Goal: Check status

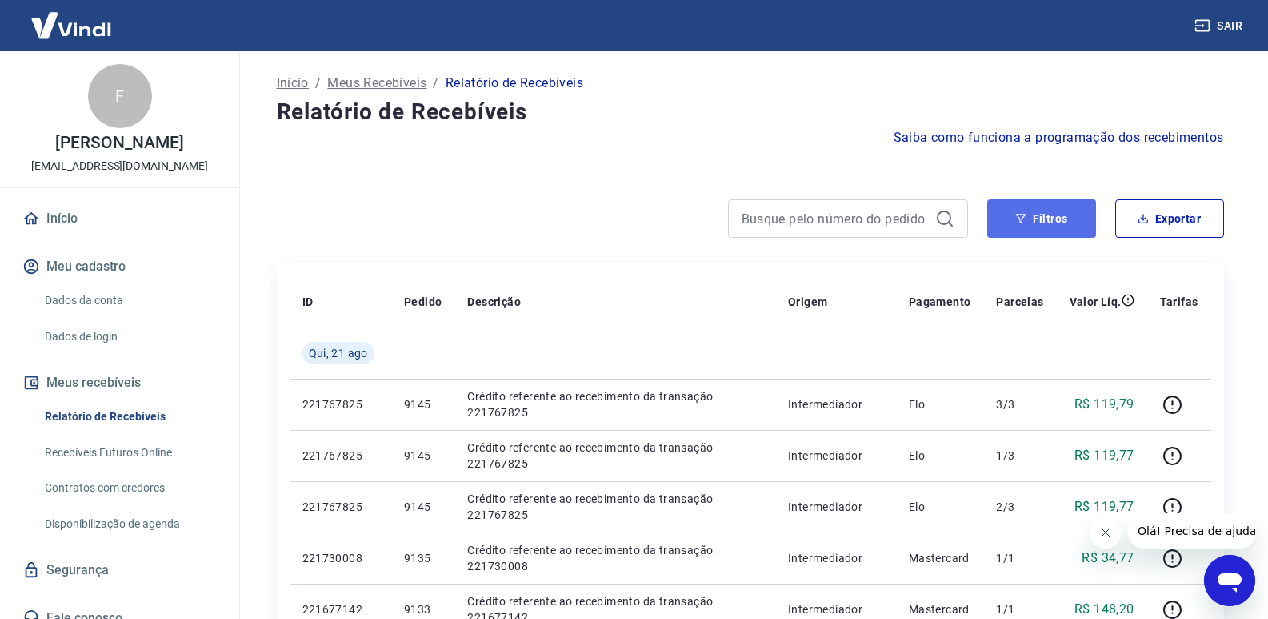
click at [1078, 226] on button "Filtros" at bounding box center [1041, 218] width 109 height 38
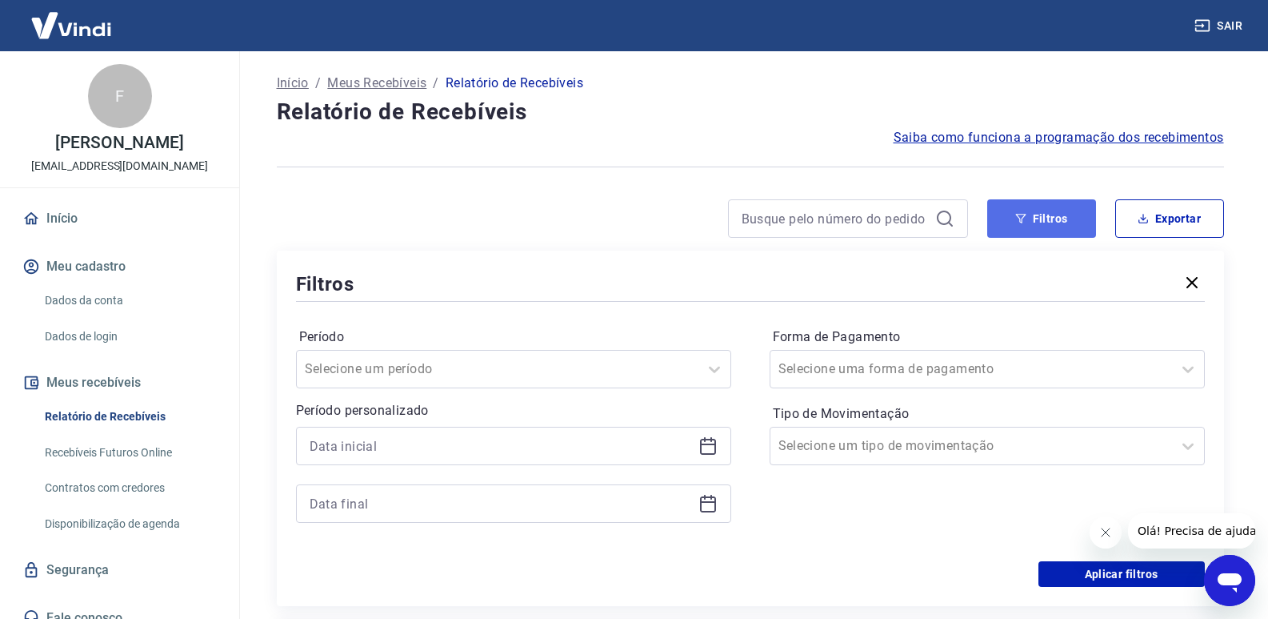
click at [1045, 211] on button "Filtros" at bounding box center [1041, 218] width 109 height 38
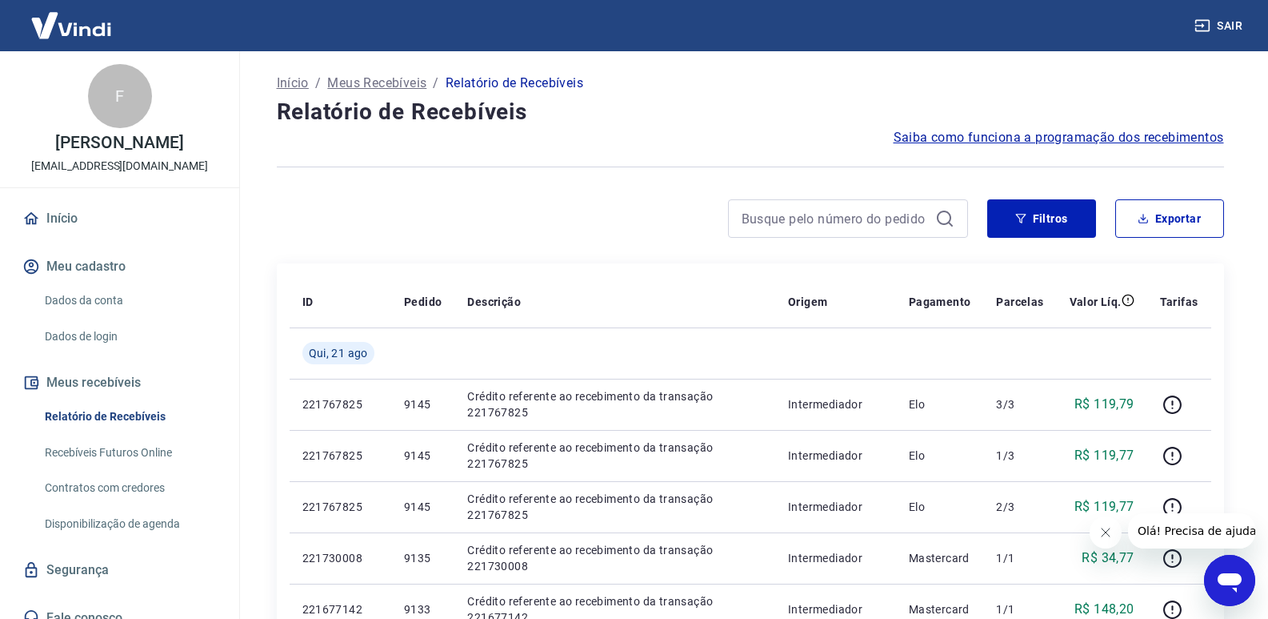
click at [1033, 210] on button "Filtros" at bounding box center [1041, 218] width 109 height 38
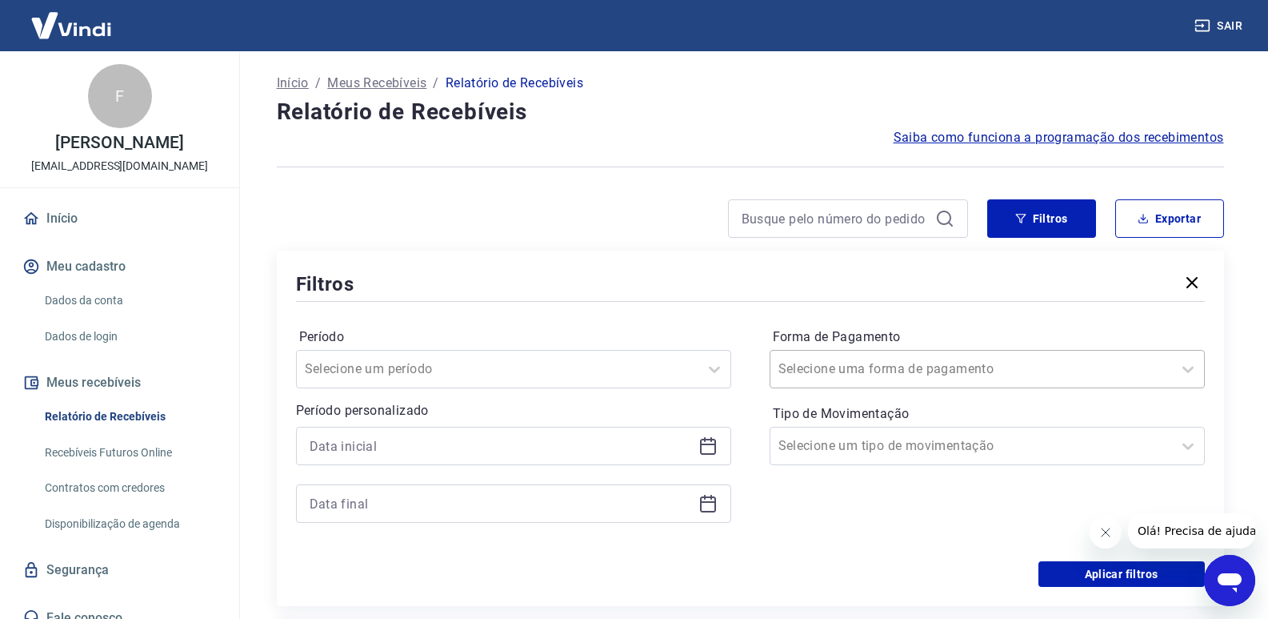
click at [899, 370] on input "Forma de Pagamento" at bounding box center [860, 368] width 162 height 19
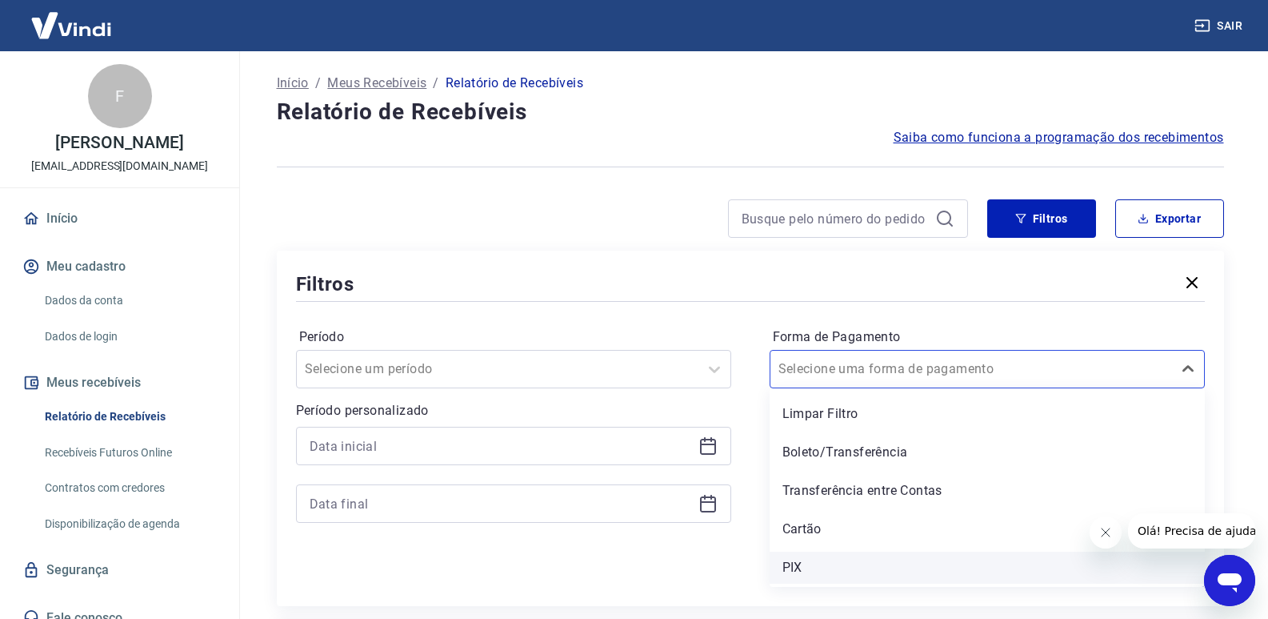
click at [793, 566] on div "PIX" at bounding box center [987, 567] width 435 height 32
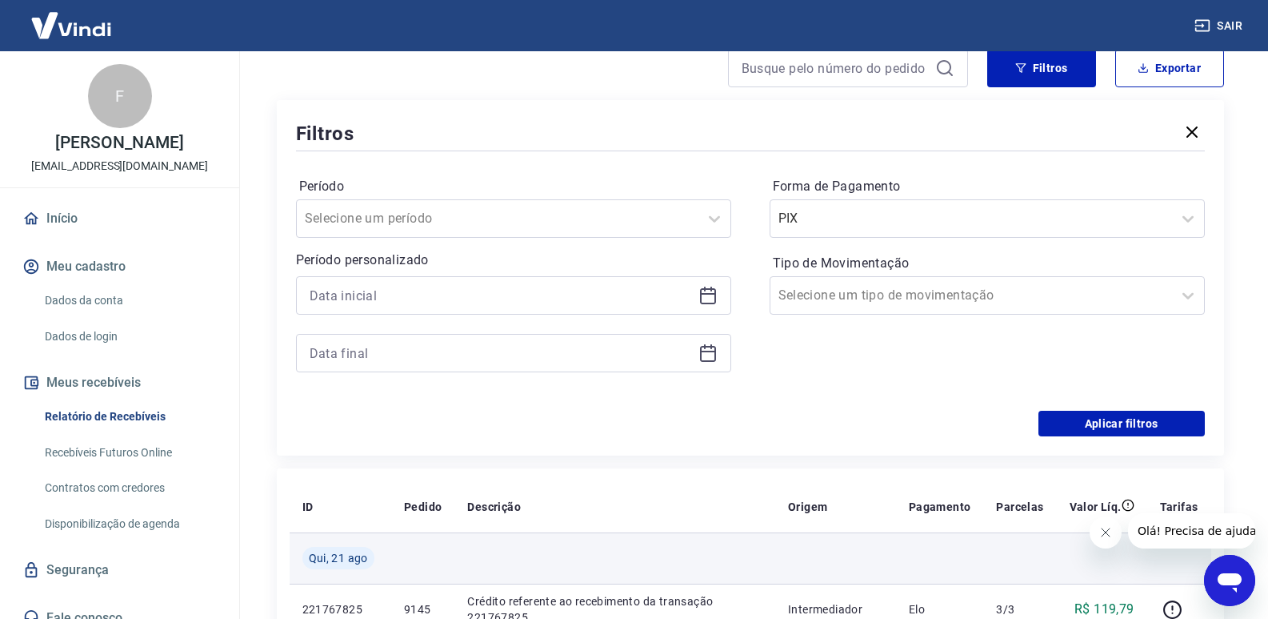
scroll to position [160, 0]
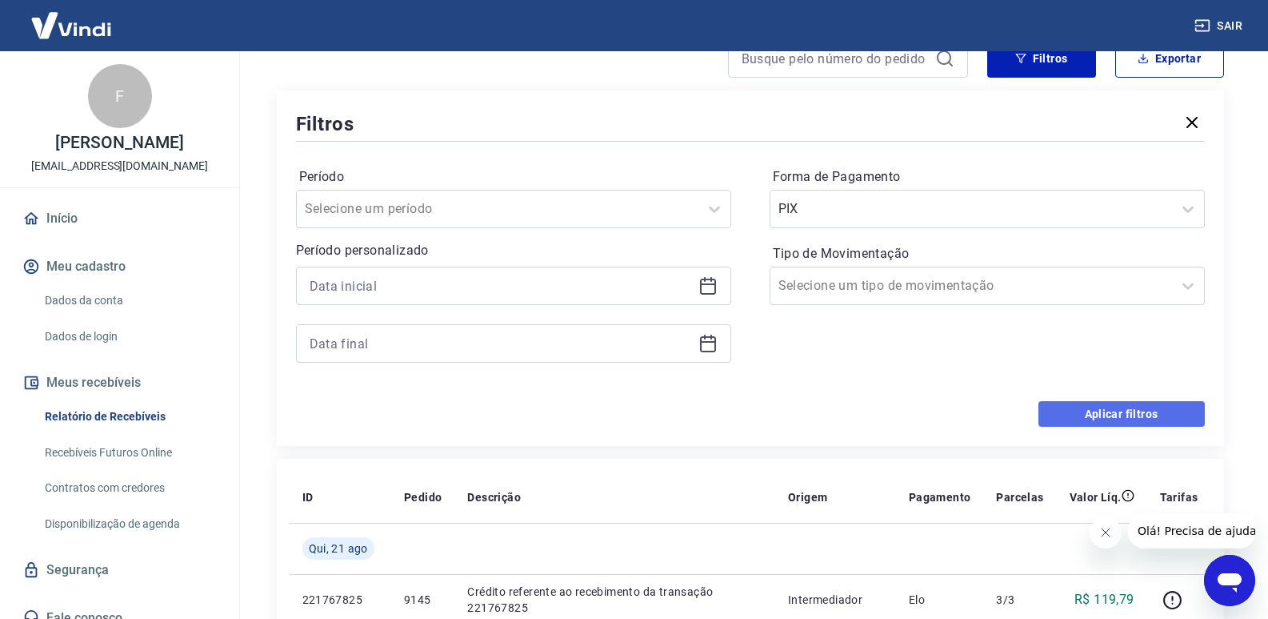
click at [1125, 410] on button "Aplicar filtros" at bounding box center [1122, 414] width 166 height 26
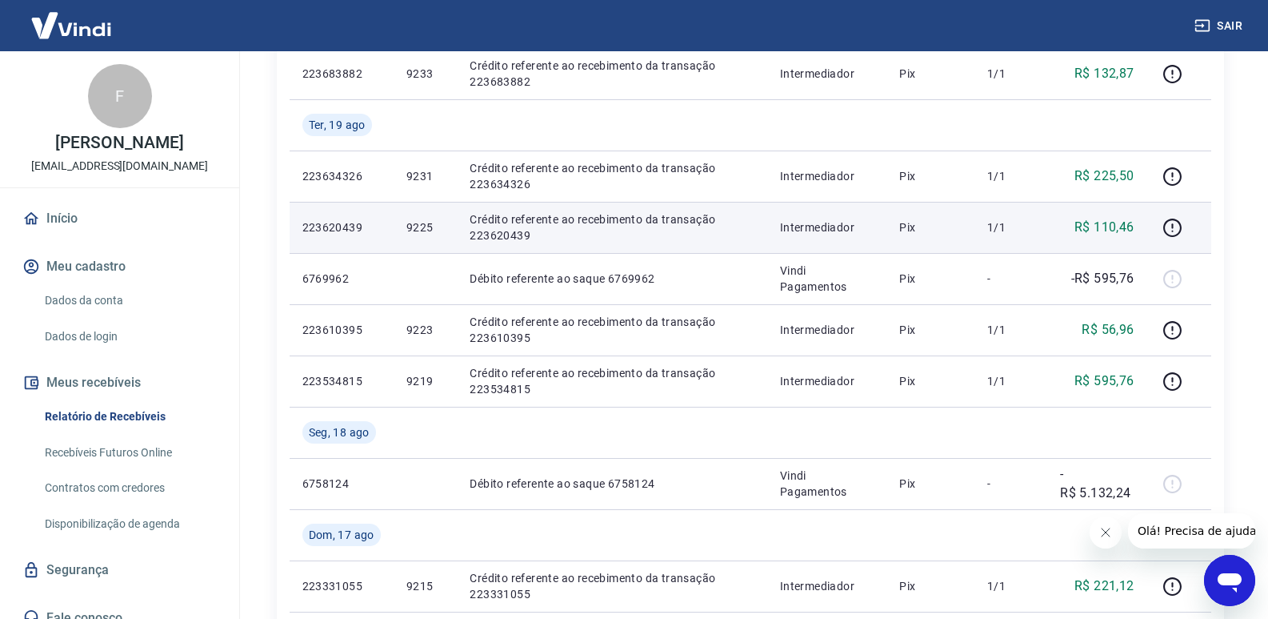
scroll to position [560, 0]
